Goal: Task Accomplishment & Management: Manage account settings

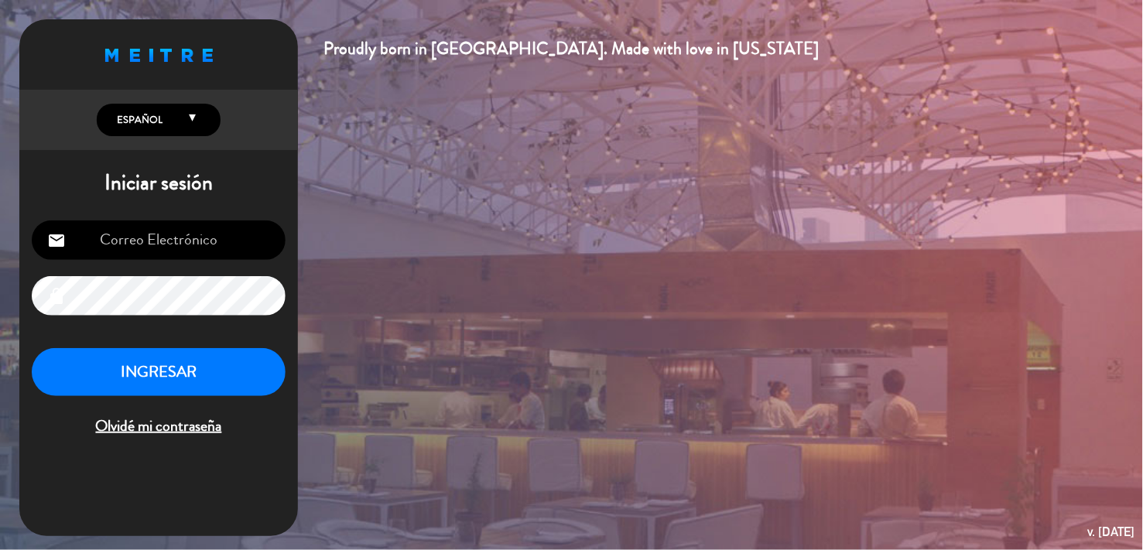
type input "[EMAIL_ADDRESS][DOMAIN_NAME]"
click at [139, 382] on button "INGRESAR" at bounding box center [159, 372] width 254 height 49
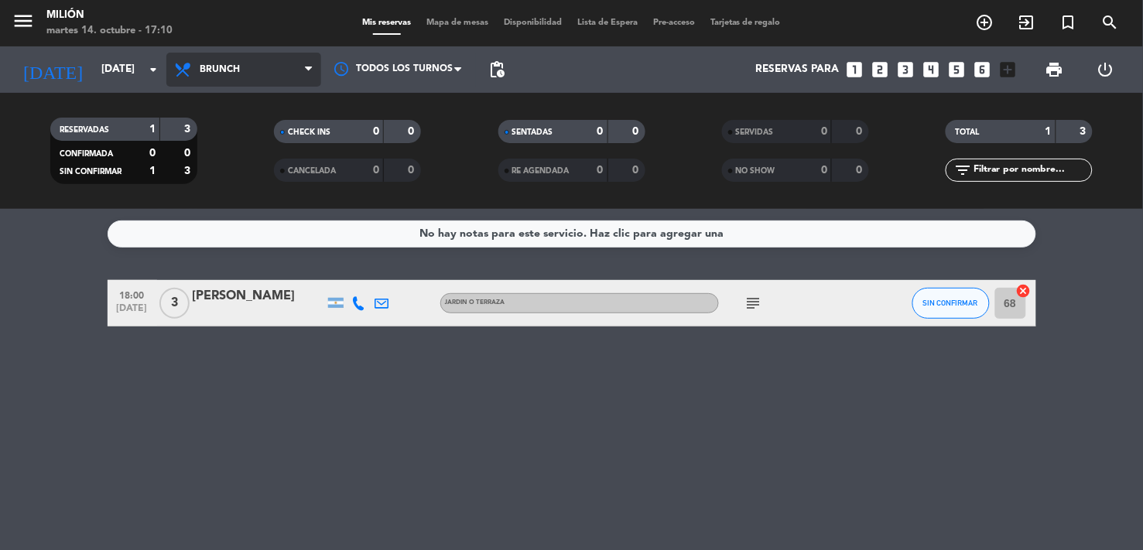
click at [310, 63] on icon at bounding box center [308, 69] width 7 height 12
drag, startPoint x: 186, startPoint y: 232, endPoint x: 176, endPoint y: 238, distance: 10.8
click at [176, 238] on ng-component "menu Milión [DATE] 14. octubre - 17:10 Mis reservas Mapa de mesas Disponibilida…" at bounding box center [571, 275] width 1143 height 550
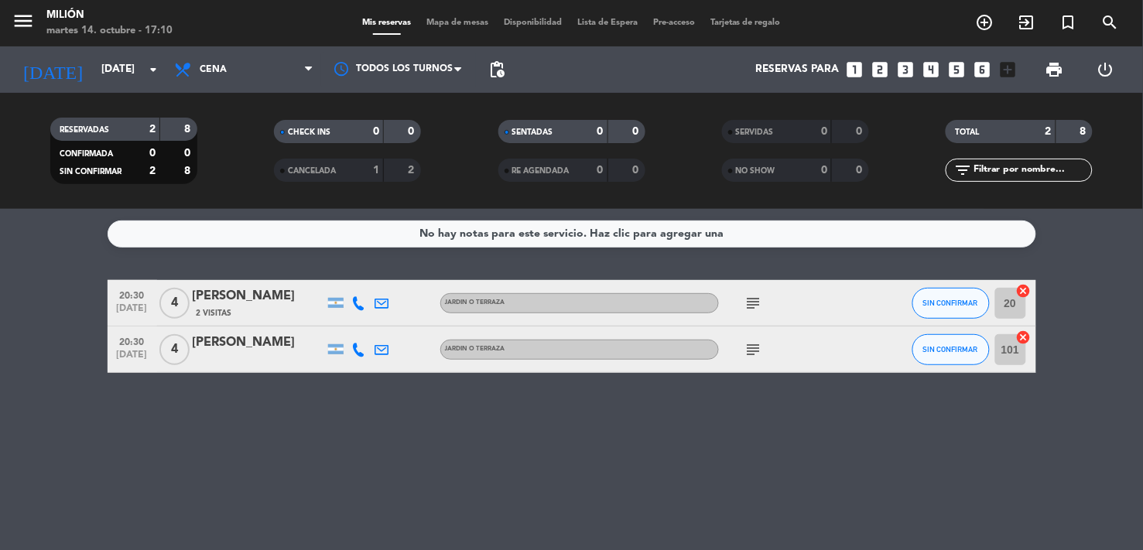
click at [758, 300] on icon "subject" at bounding box center [754, 303] width 19 height 19
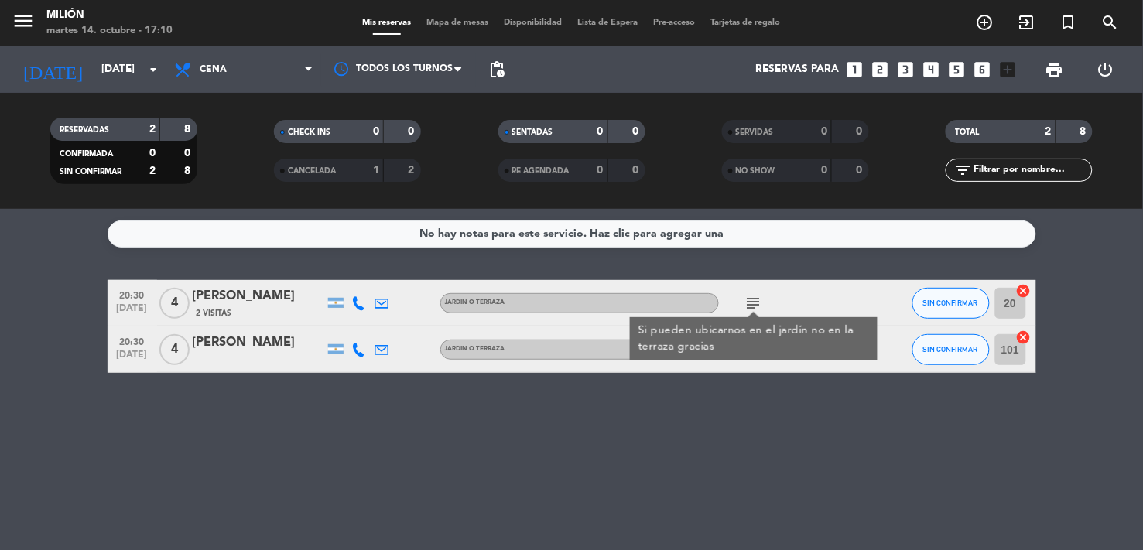
click at [721, 375] on div "No hay notas para este servicio. Haz clic para agregar una 20:30 [DATE] 4 [PERS…" at bounding box center [571, 379] width 1143 height 341
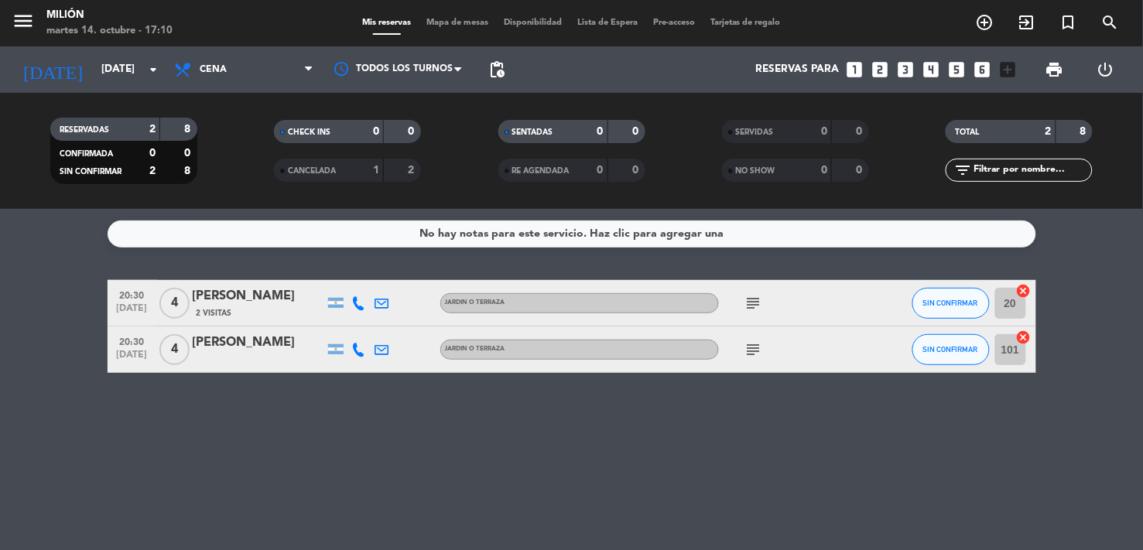
click at [751, 356] on icon "subject" at bounding box center [754, 350] width 19 height 19
click at [718, 455] on div "No hay notas para este servicio. Haz clic para agregar una 20:30 [DATE] 4 [PERS…" at bounding box center [571, 379] width 1143 height 341
click at [229, 73] on span "Cena" at bounding box center [243, 70] width 155 height 34
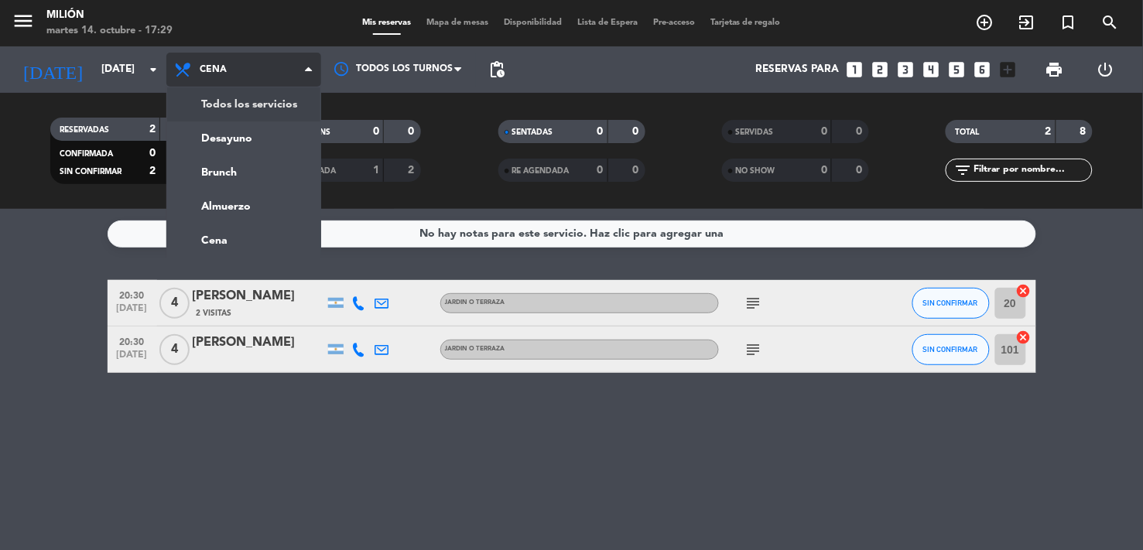
click at [238, 109] on div "menu Milión [DATE] 14. octubre - 17:29 Mis reservas Mapa de mesas Disponibilida…" at bounding box center [571, 104] width 1143 height 209
